Goal: Task Accomplishment & Management: Manage account settings

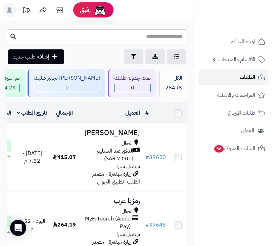
click at [241, 76] on span "الطلبات" at bounding box center [246, 76] width 15 height 9
click at [246, 80] on span "الطلبات" at bounding box center [246, 76] width 15 height 9
click at [254, 76] on span "الطلبات" at bounding box center [246, 76] width 15 height 9
click at [251, 80] on span "الطلبات" at bounding box center [246, 76] width 15 height 9
click at [262, 77] on icon at bounding box center [261, 77] width 8 height 8
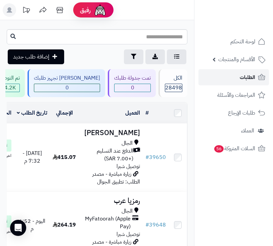
click at [249, 77] on span "الطلبات" at bounding box center [246, 76] width 15 height 9
click at [228, 75] on link "الطلبات" at bounding box center [233, 77] width 70 height 16
click at [229, 72] on link "الطلبات" at bounding box center [233, 77] width 70 height 16
click at [238, 80] on link "الطلبات" at bounding box center [233, 77] width 70 height 16
click at [163, 38] on input "text" at bounding box center [97, 36] width 180 height 15
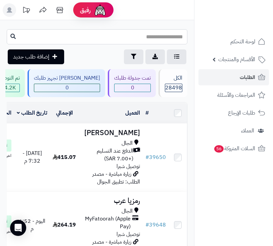
click at [163, 37] on input "text" at bounding box center [97, 36] width 180 height 15
type input "*****"
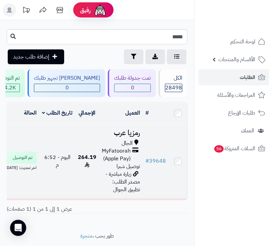
click at [114, 157] on span "MyFatoorah (Apple Pay)" at bounding box center [116, 154] width 29 height 15
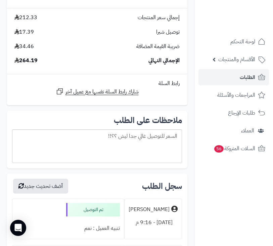
scroll to position [771, 0]
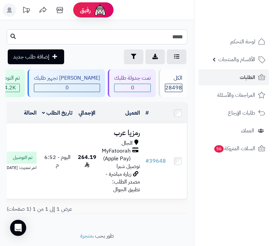
click at [163, 41] on input "*****" at bounding box center [97, 36] width 180 height 15
type input "*****"
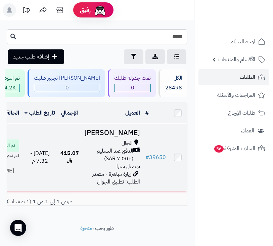
click at [138, 162] on icon at bounding box center [136, 154] width 7 height 15
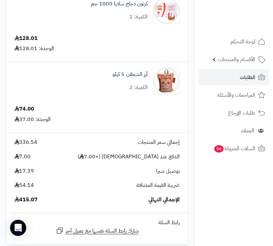
scroll to position [402, 0]
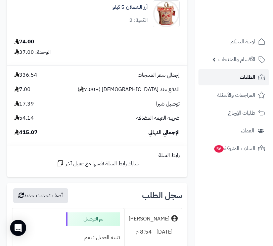
click at [249, 75] on span "الطلبات" at bounding box center [246, 76] width 15 height 9
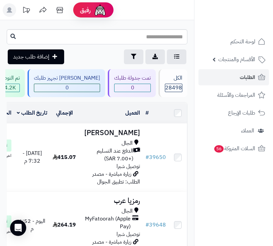
click at [237, 73] on link "الطلبات" at bounding box center [233, 77] width 70 height 16
click at [240, 76] on span "الطلبات" at bounding box center [246, 76] width 15 height 9
click at [248, 75] on span "الطلبات" at bounding box center [246, 76] width 15 height 9
click at [249, 77] on span "الطلبات" at bounding box center [246, 76] width 15 height 9
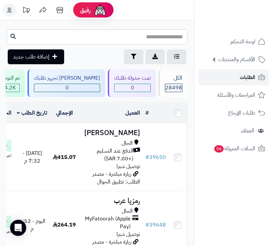
click at [249, 77] on span "الطلبات" at bounding box center [246, 76] width 15 height 9
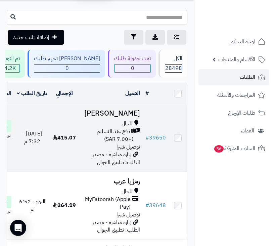
scroll to position [34, 0]
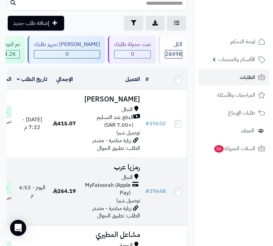
click at [115, 197] on span "MyFatoorah (Apple Pay)" at bounding box center [106, 188] width 49 height 15
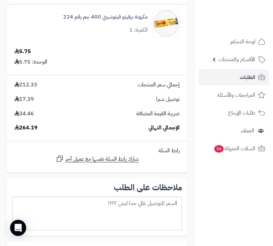
scroll to position [604, 0]
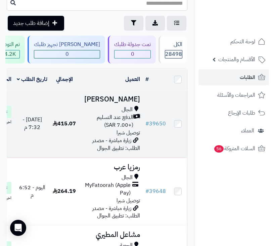
scroll to position [235, 0]
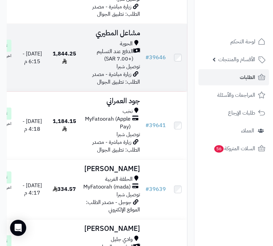
click at [140, 63] on icon at bounding box center [136, 55] width 7 height 15
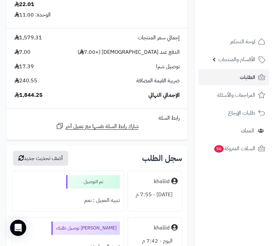
scroll to position [2650, 0]
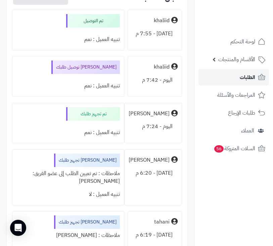
click at [248, 77] on span "الطلبات" at bounding box center [246, 76] width 15 height 9
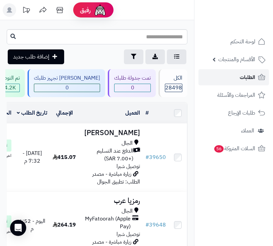
click at [226, 76] on link "الطلبات" at bounding box center [233, 77] width 70 height 16
click at [252, 72] on span "الطلبات" at bounding box center [246, 76] width 15 height 9
click at [242, 75] on span "الطلبات" at bounding box center [246, 76] width 15 height 9
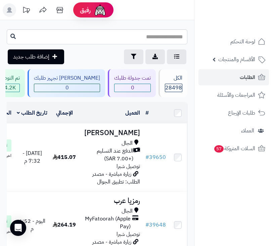
scroll to position [0, -160]
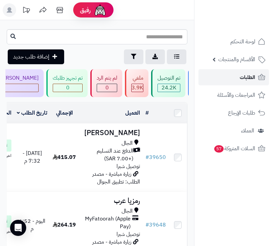
click at [233, 78] on link "الطلبات" at bounding box center [233, 77] width 70 height 16
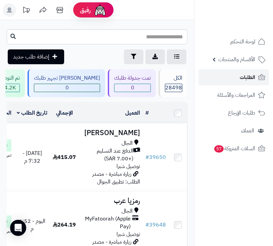
click at [230, 77] on link "الطلبات" at bounding box center [233, 77] width 70 height 16
click at [11, 14] on rect at bounding box center [9, 9] width 13 height 13
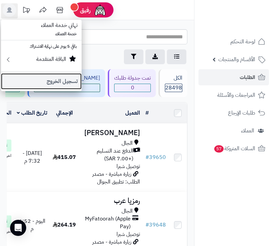
click at [73, 82] on link "تسجيل الخروج" at bounding box center [41, 81] width 80 height 16
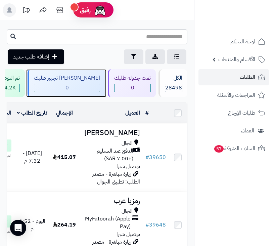
click at [73, 82] on div "جاري تجهيز طلبك 0" at bounding box center [66, 83] width 77 height 28
